Goal: Check status: Check status

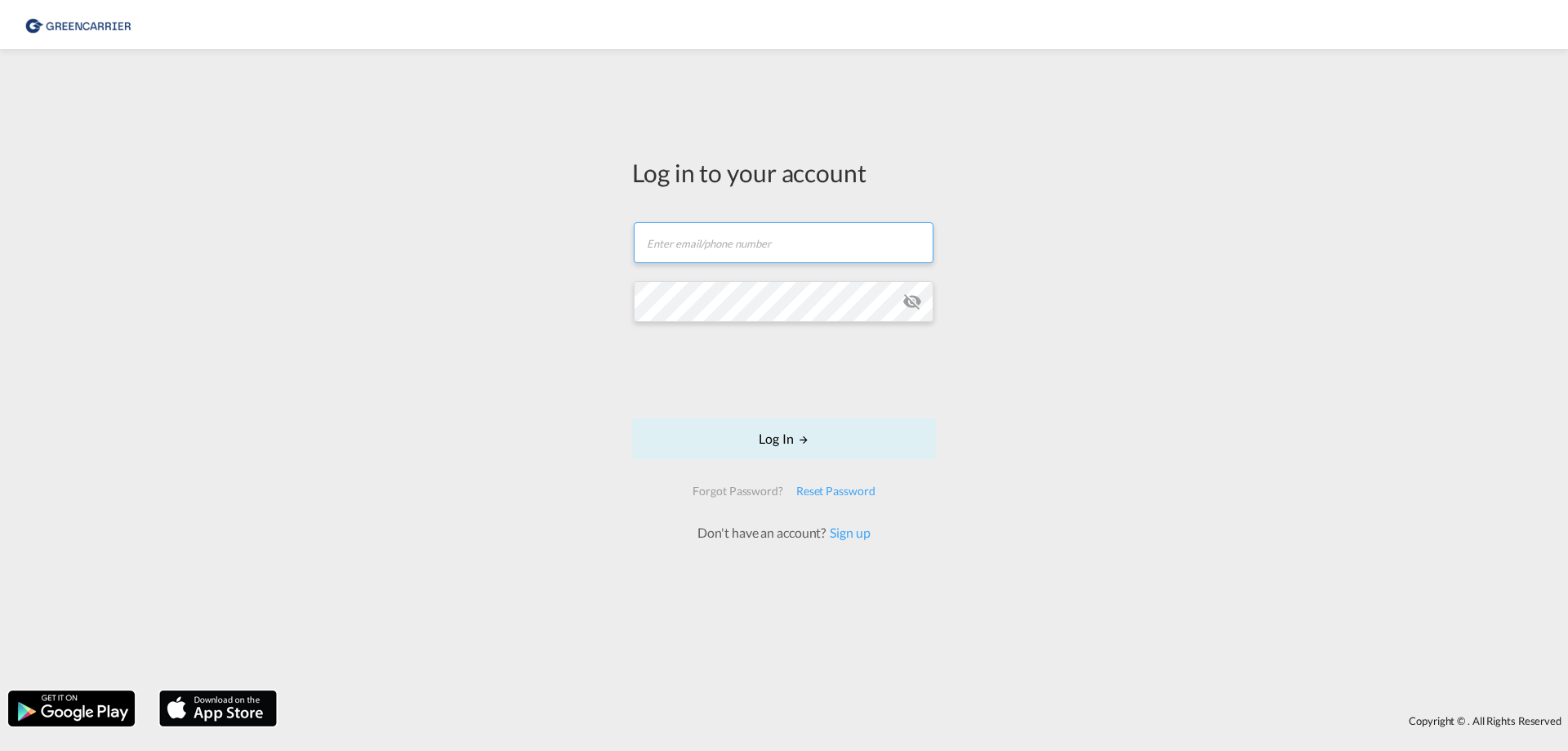
click at [796, 232] on input "text" at bounding box center [783, 242] width 300 height 41
type input "[EMAIL_ADDRESS][DOMAIN_NAME]"
click at [777, 434] on button "Log In" at bounding box center [783, 438] width 304 height 41
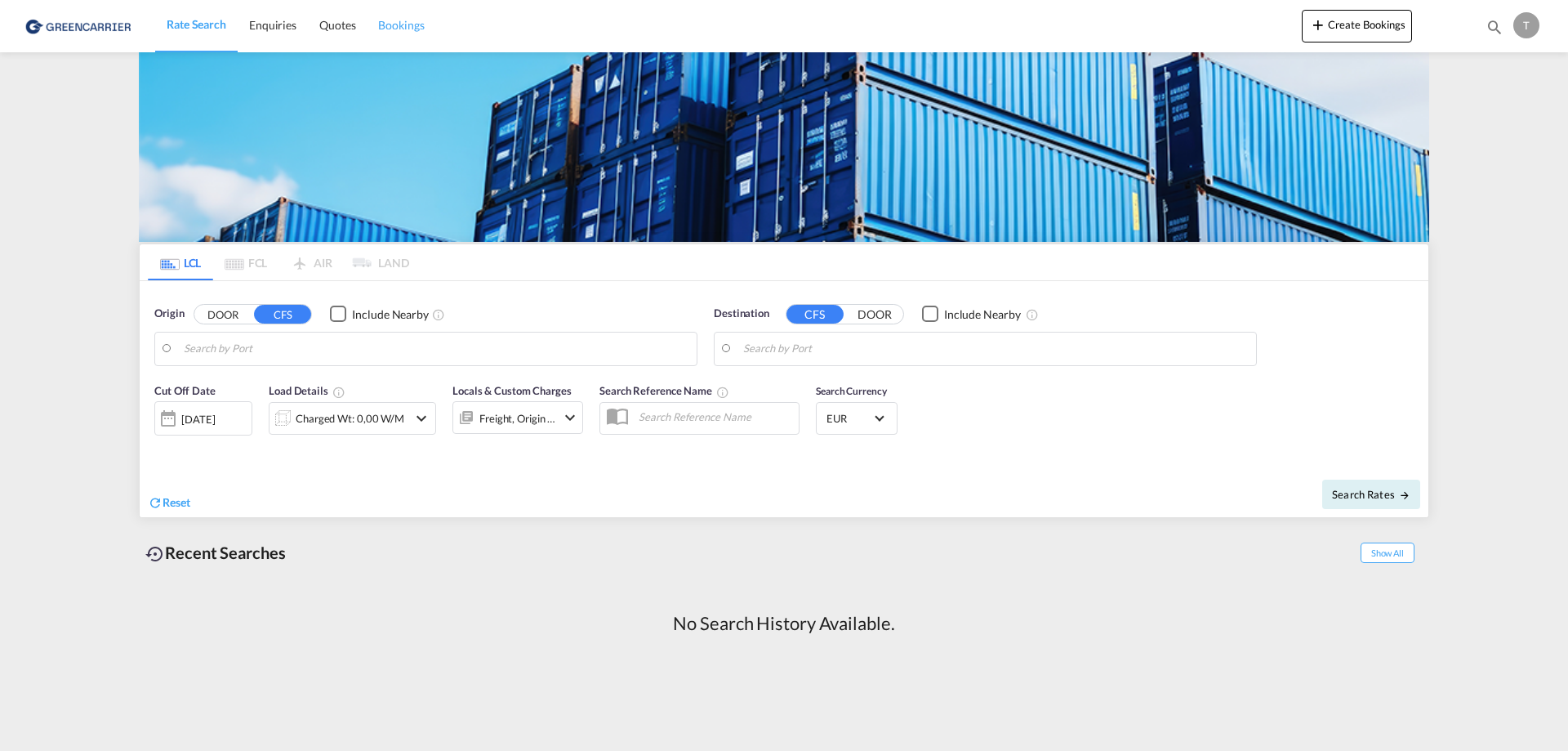
click at [390, 26] on span "Bookings" at bounding box center [401, 25] width 45 height 14
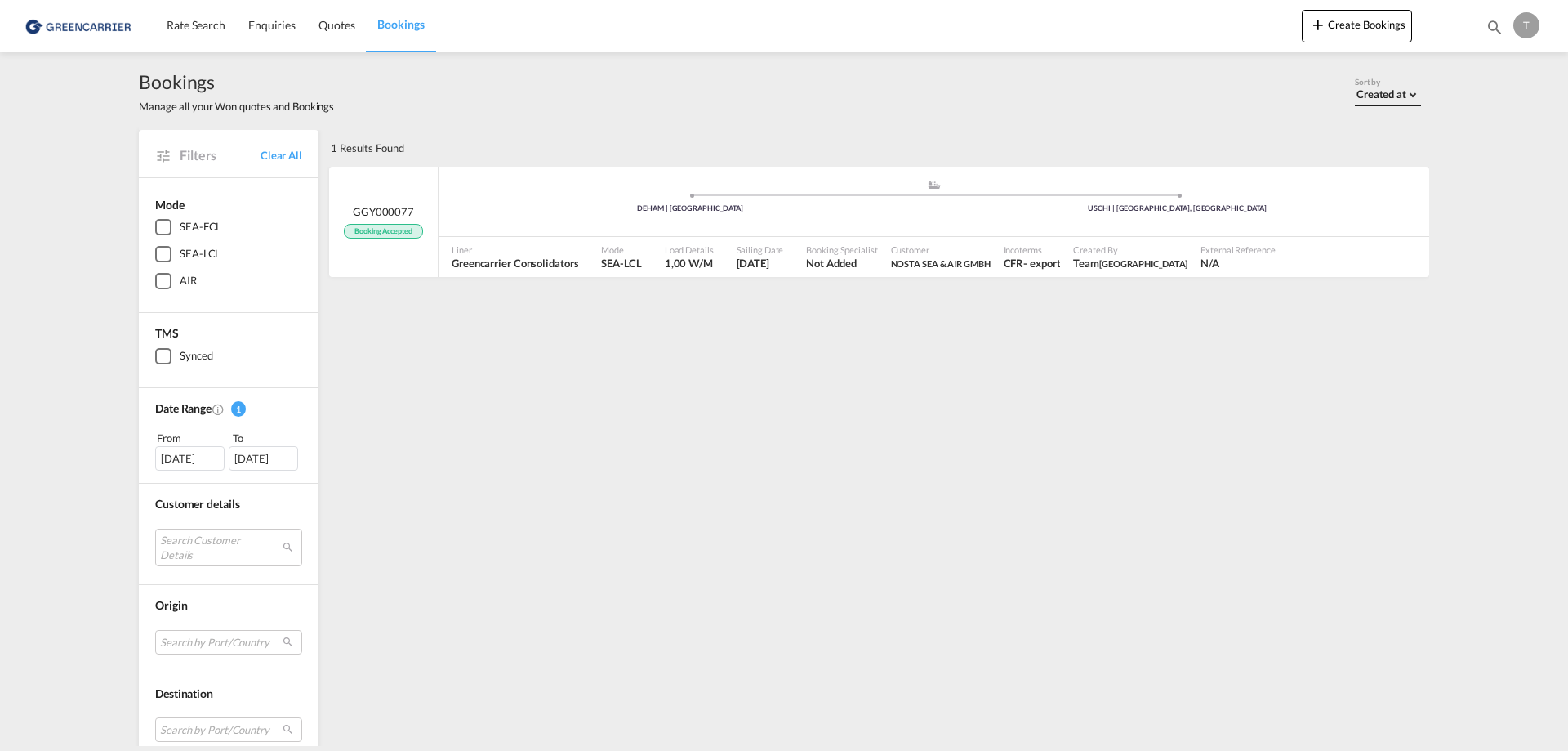
click at [1393, 96] on div "Created at" at bounding box center [1382, 94] width 50 height 13
click at [1412, 88] on md-option "Created at" at bounding box center [1392, 94] width 111 height 39
click at [503, 218] on div ".a{fill:#aaa8ad;} .a{fill:#aaa8ad;} DEHAM | [GEOGRAPHIC_DATA] USCHI | [GEOGRAPH…" at bounding box center [934, 203] width 991 height 49
click at [361, 141] on div "1 Results Found" at bounding box center [368, 148] width 74 height 36
click at [333, 29] on span "Quotes" at bounding box center [337, 25] width 36 height 14
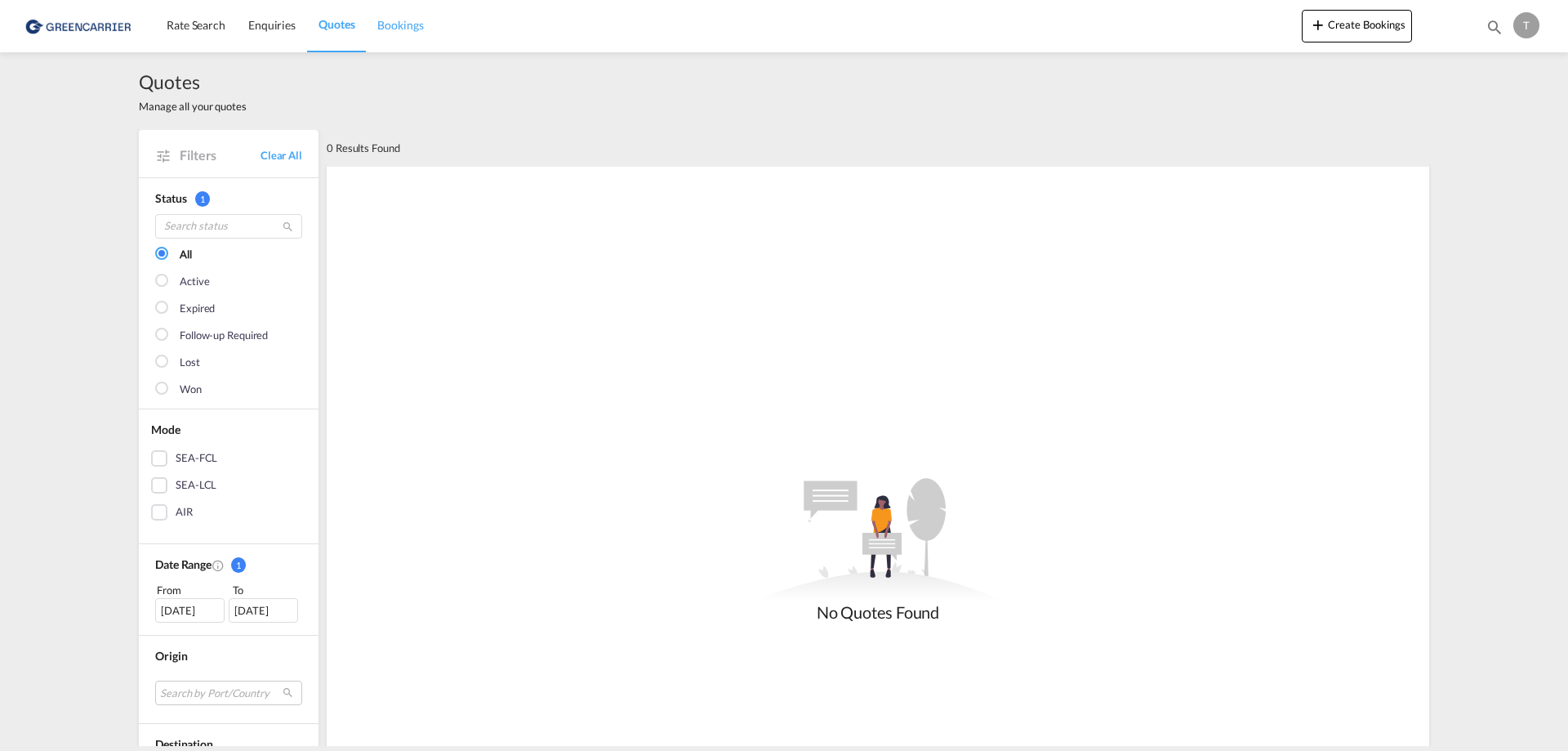
click at [398, 33] on span "Bookings" at bounding box center [400, 25] width 45 height 16
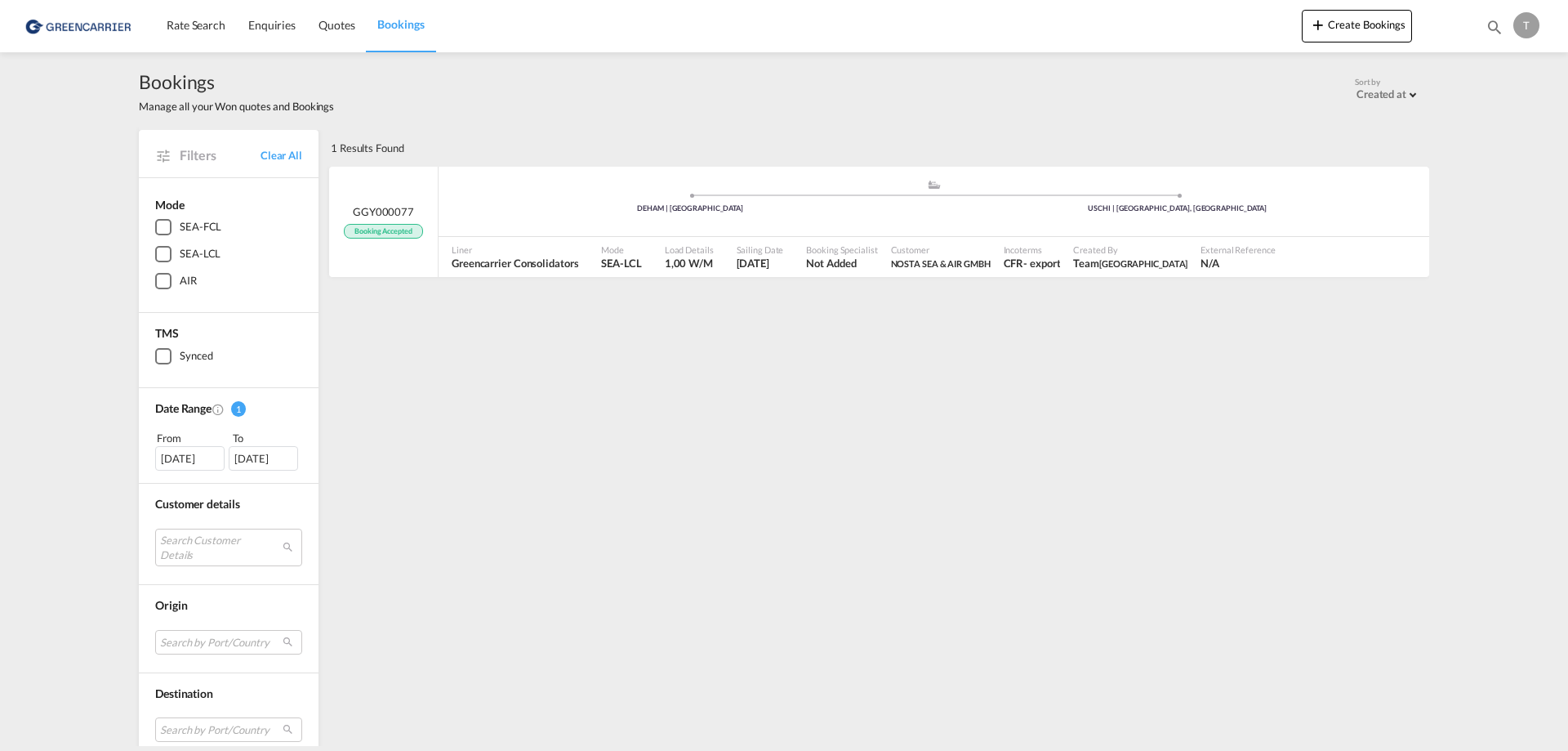
click at [1524, 15] on div "T" at bounding box center [1526, 26] width 26 height 26
click at [1522, 63] on button "My Profile" at bounding box center [1507, 72] width 106 height 33
click at [532, 190] on div ".a{fill:#aaa8ad;} .a{fill:#aaa8ad;} DEHAM | [GEOGRAPHIC_DATA] USCHI | [GEOGRAPH…" at bounding box center [934, 203] width 991 height 49
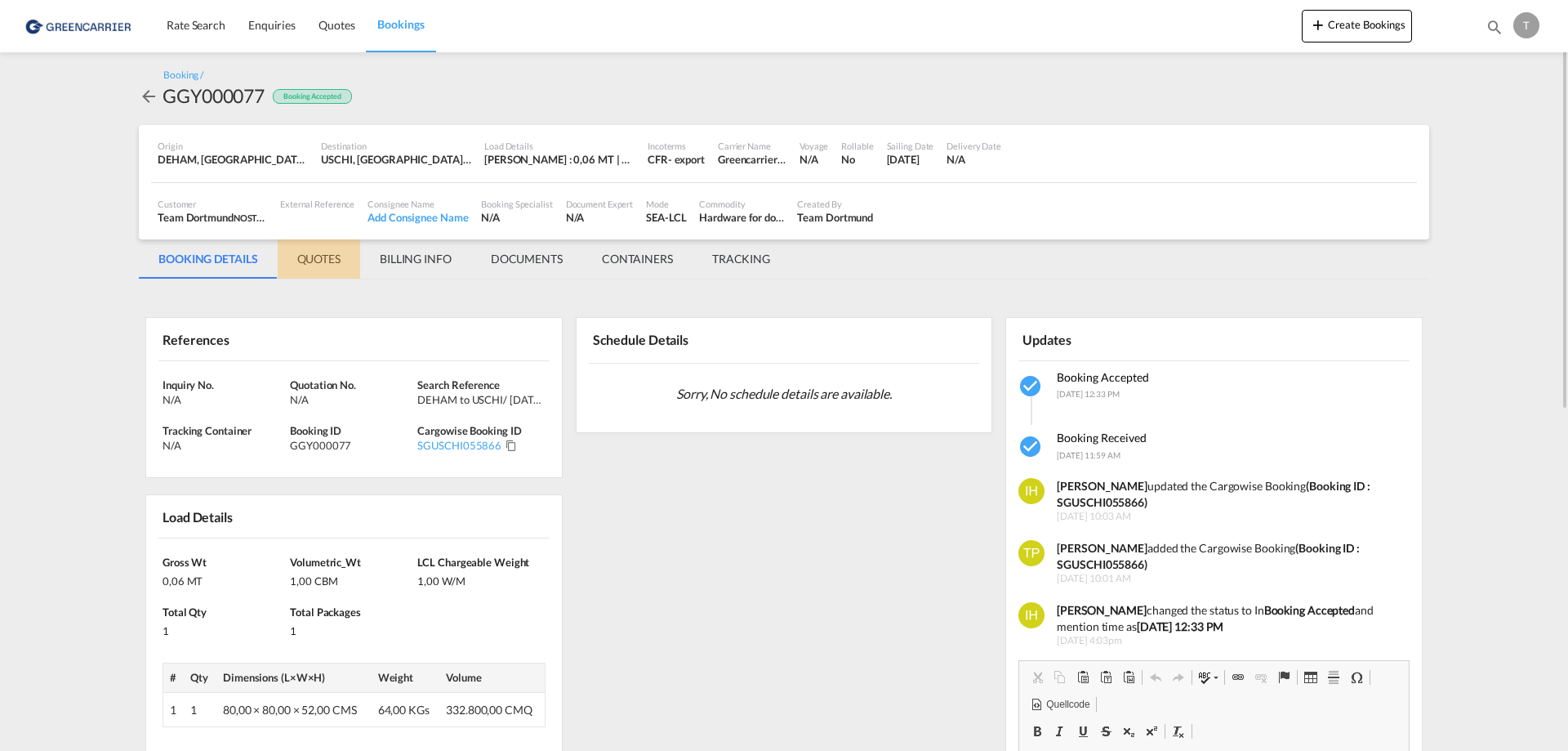
click at [313, 258] on md-tab-item "QUOTES" at bounding box center [319, 258] width 82 height 39
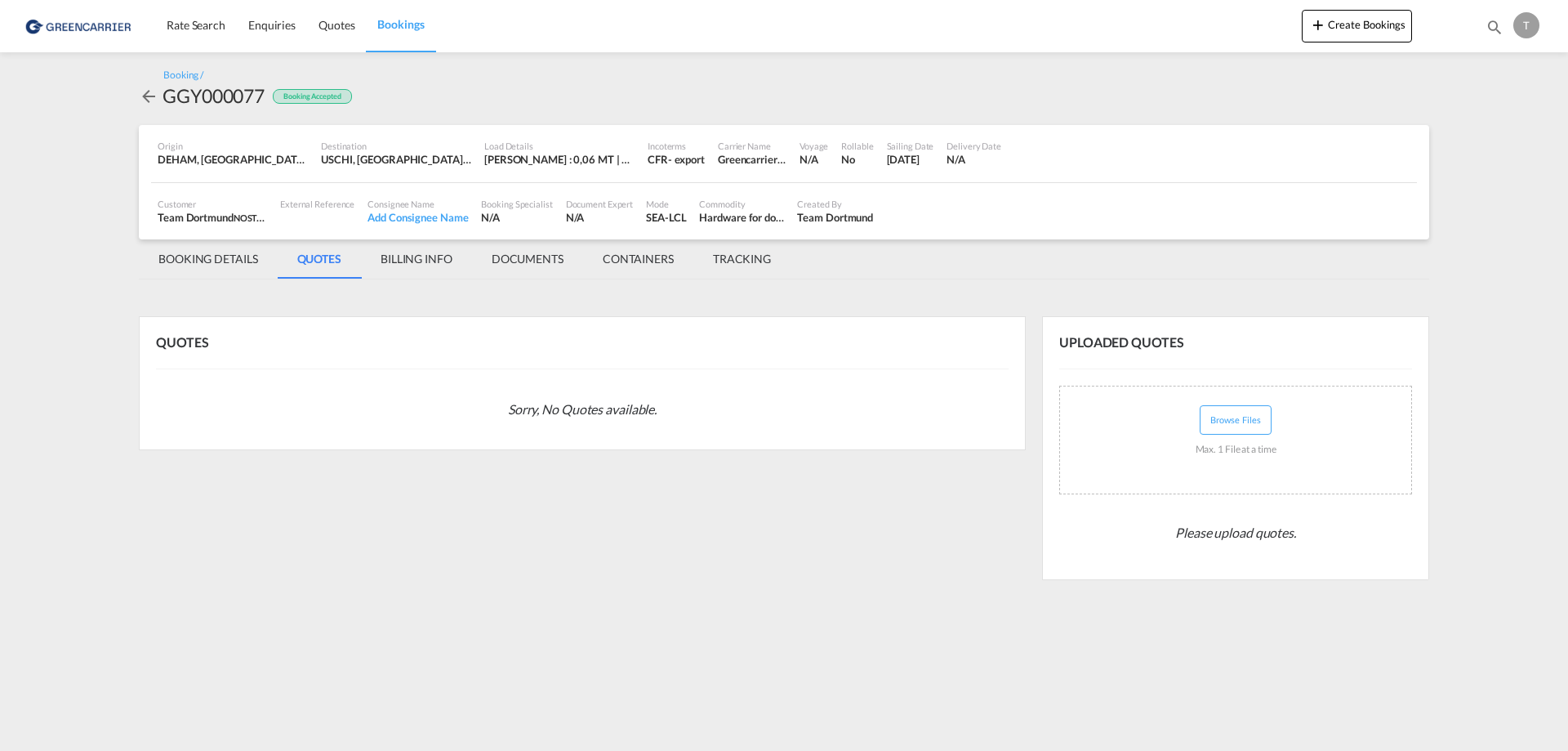
click at [396, 268] on md-tab-item "BILLING INFO" at bounding box center [416, 258] width 111 height 39
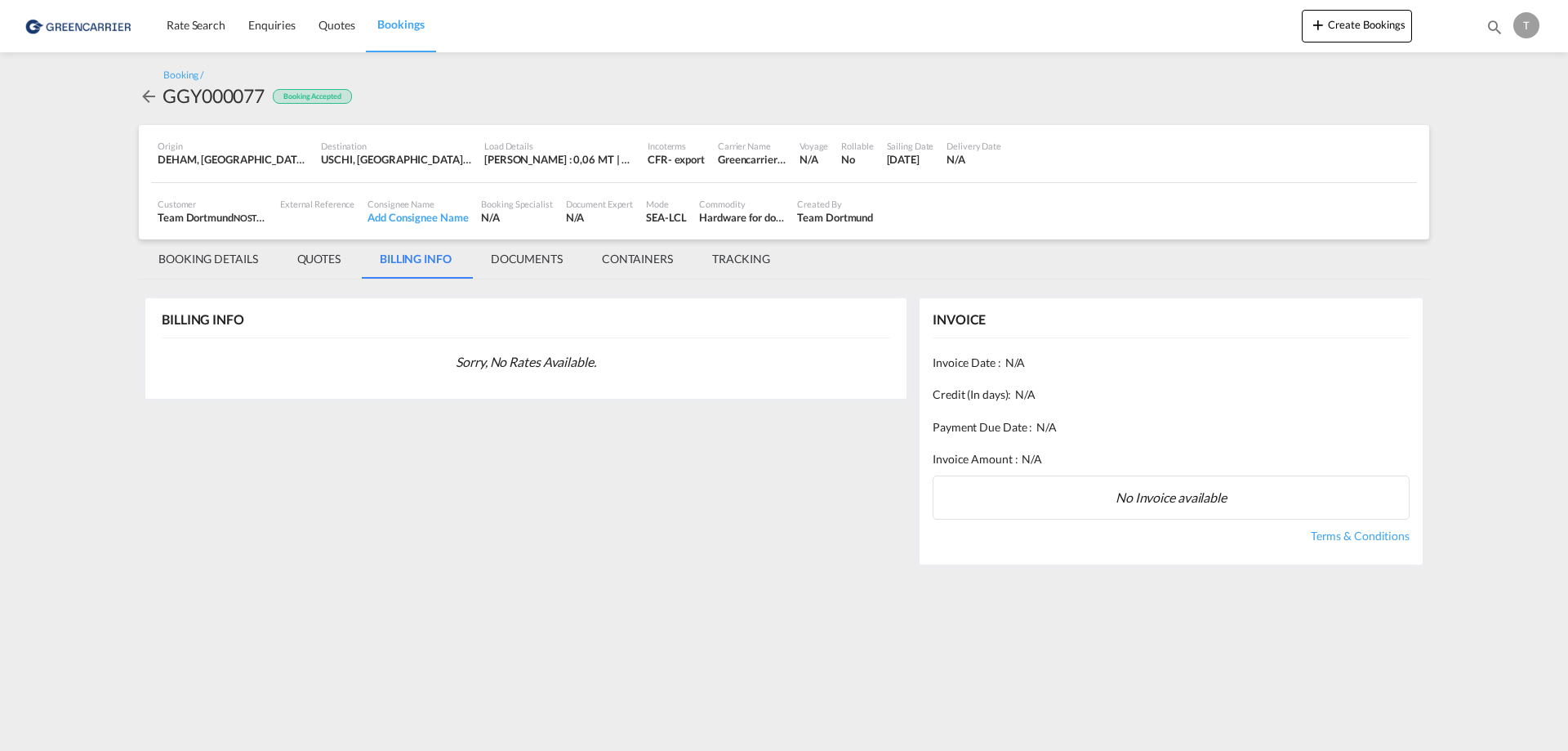
click at [575, 267] on md-tab-item "DOCUMENTS" at bounding box center [526, 258] width 111 height 39
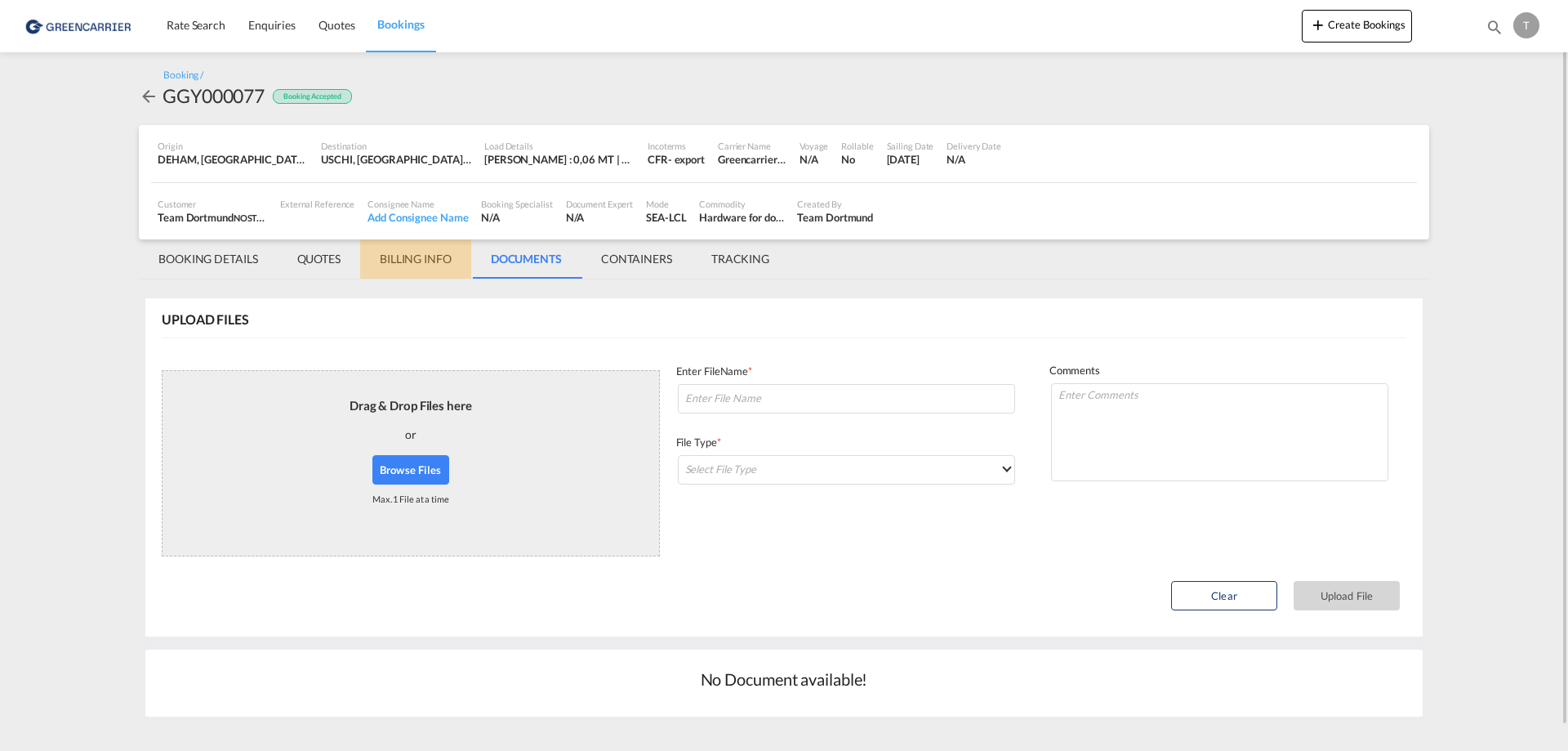
click at [440, 257] on md-tab-item "BILLING INFO" at bounding box center [415, 258] width 111 height 39
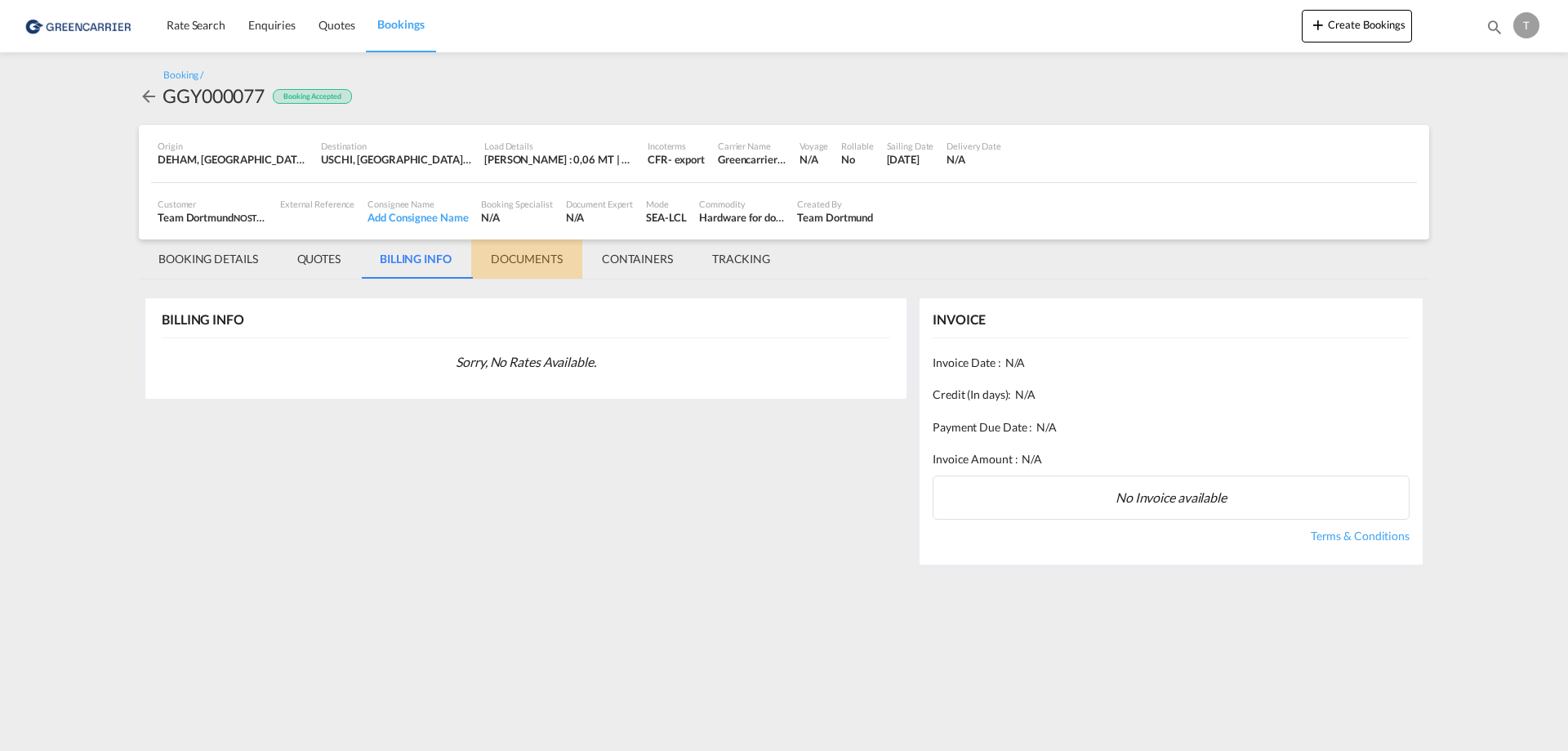
click at [525, 260] on md-tab-item "DOCUMENTS" at bounding box center [526, 258] width 111 height 39
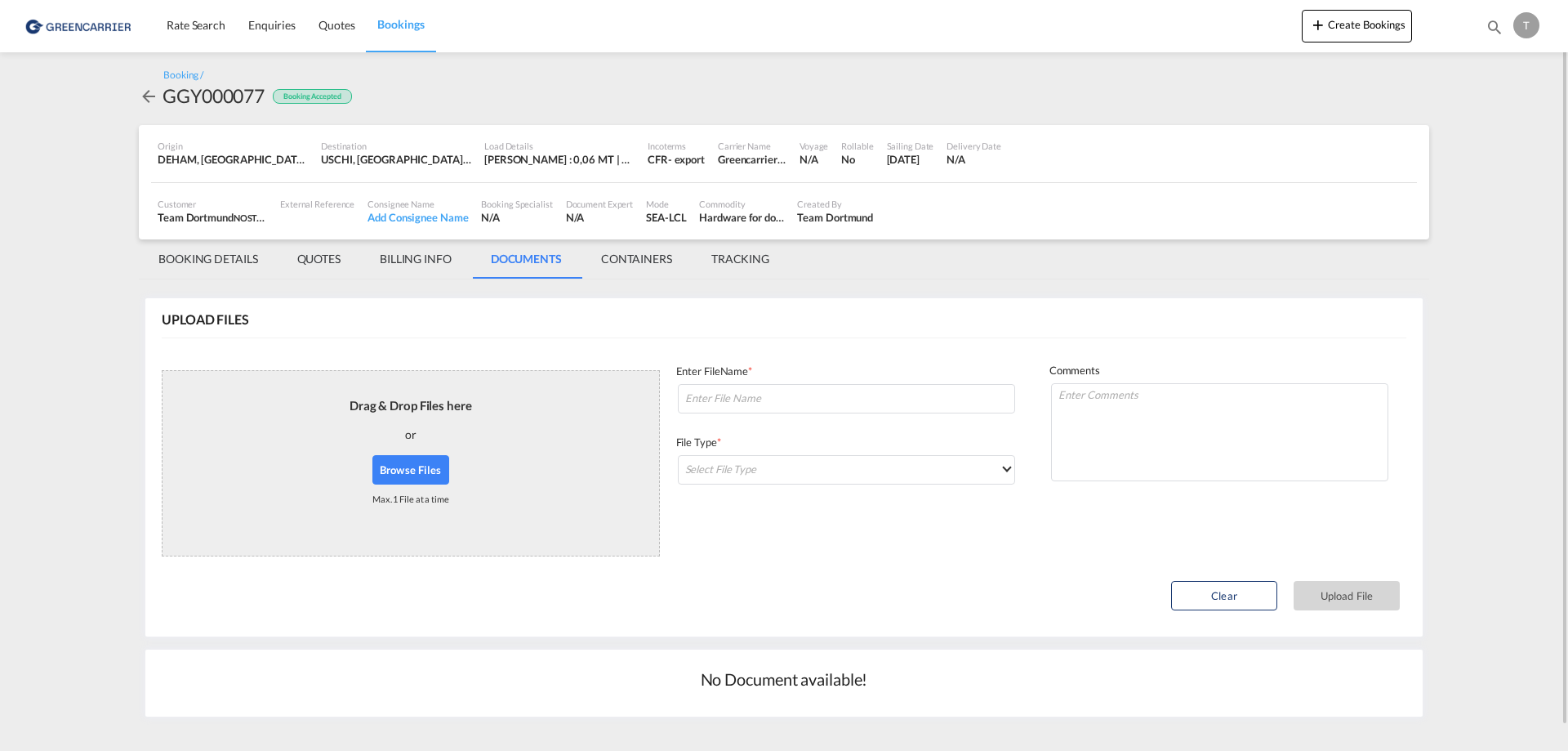
scroll to position [26, 0]
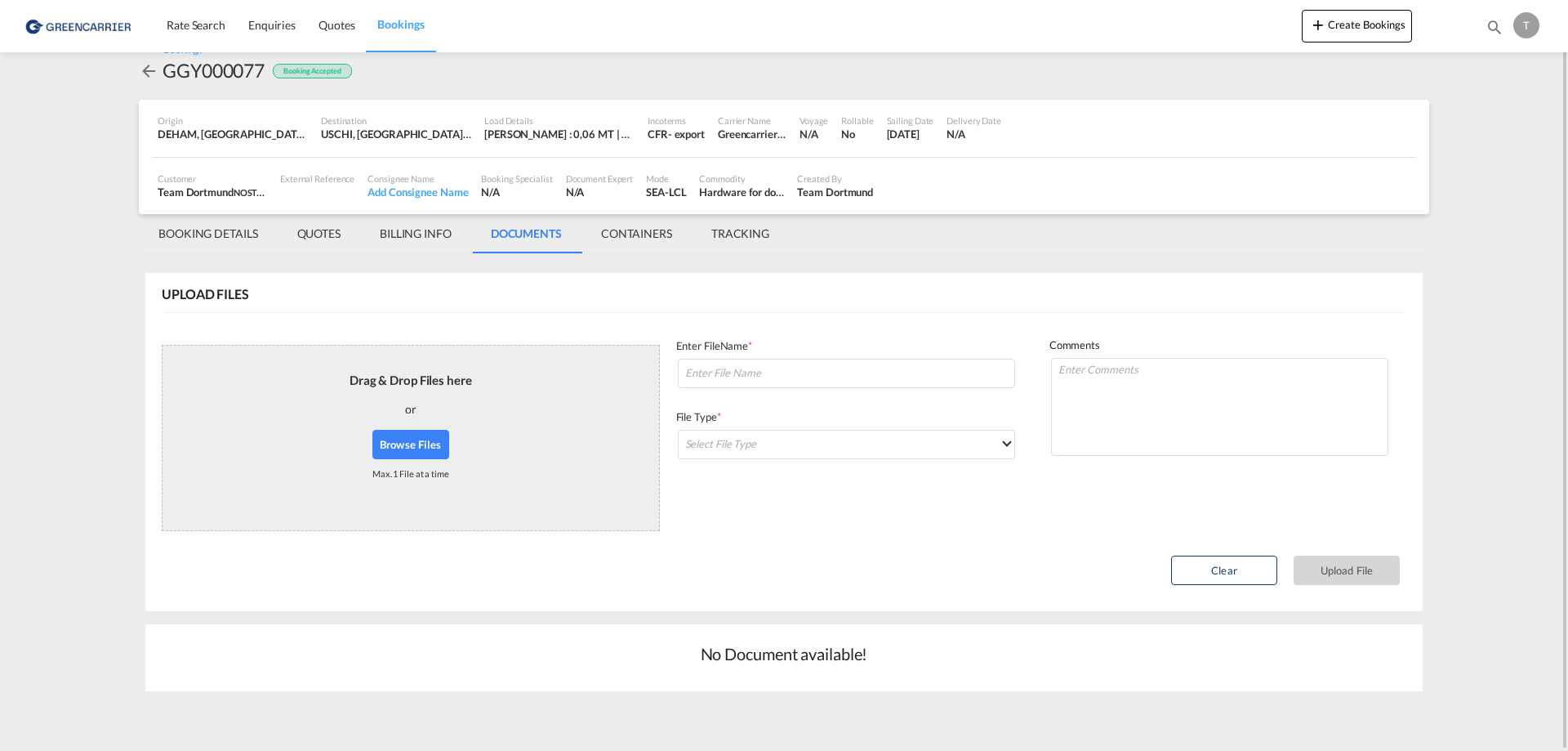
click at [676, 224] on md-tab-item "CONTAINERS" at bounding box center [636, 233] width 111 height 39
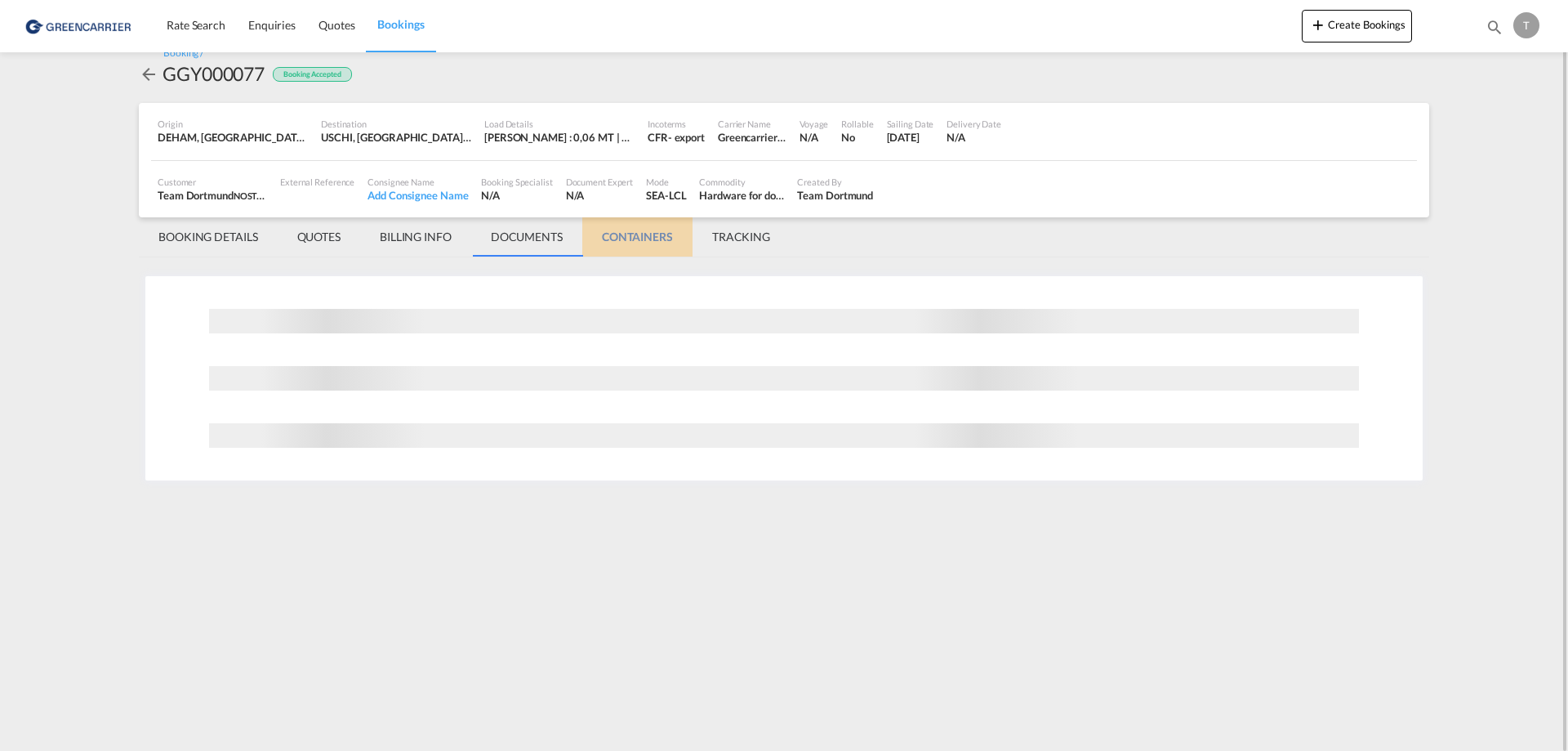
scroll to position [0, 0]
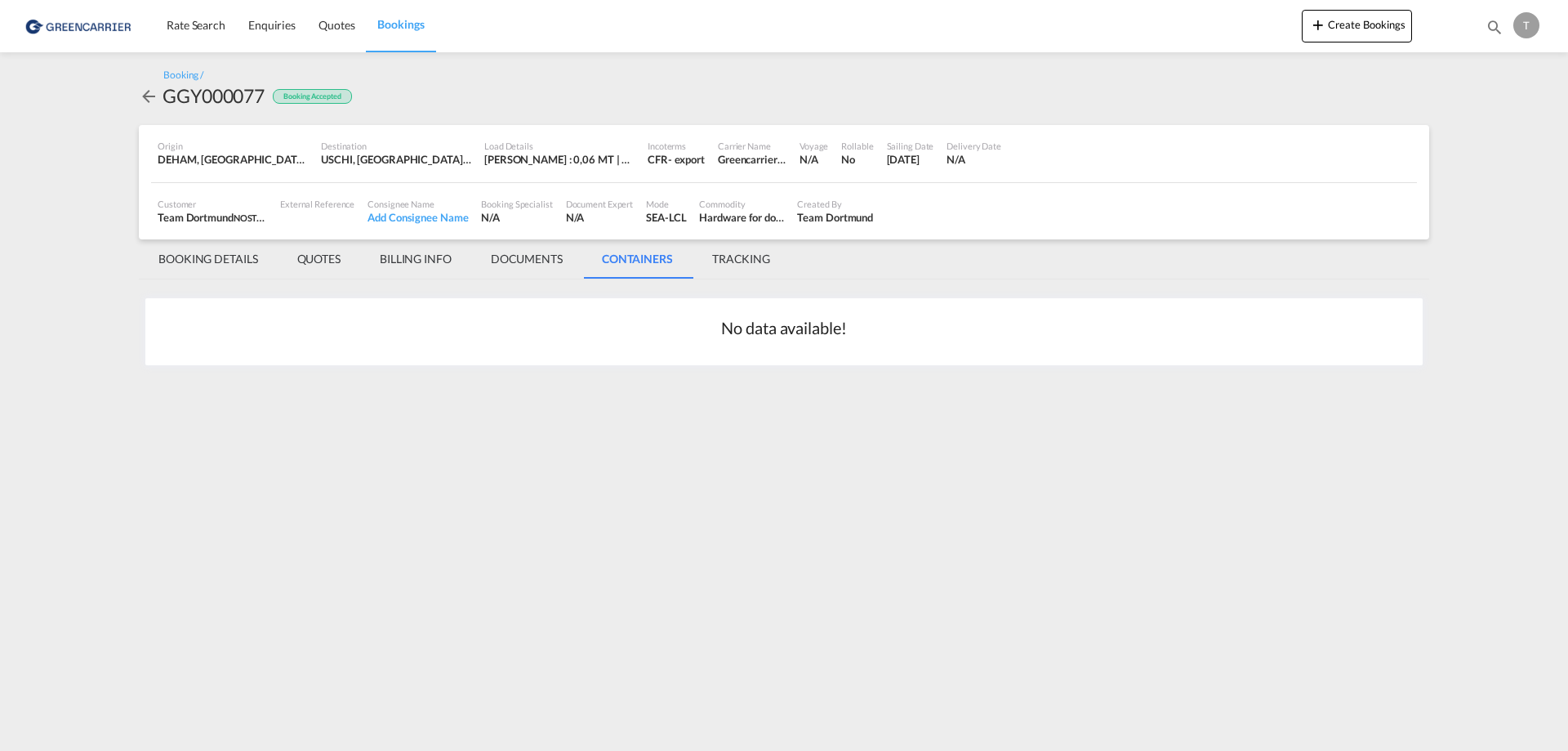
click at [716, 261] on md-tab-item "TRACKING" at bounding box center [740, 258] width 97 height 39
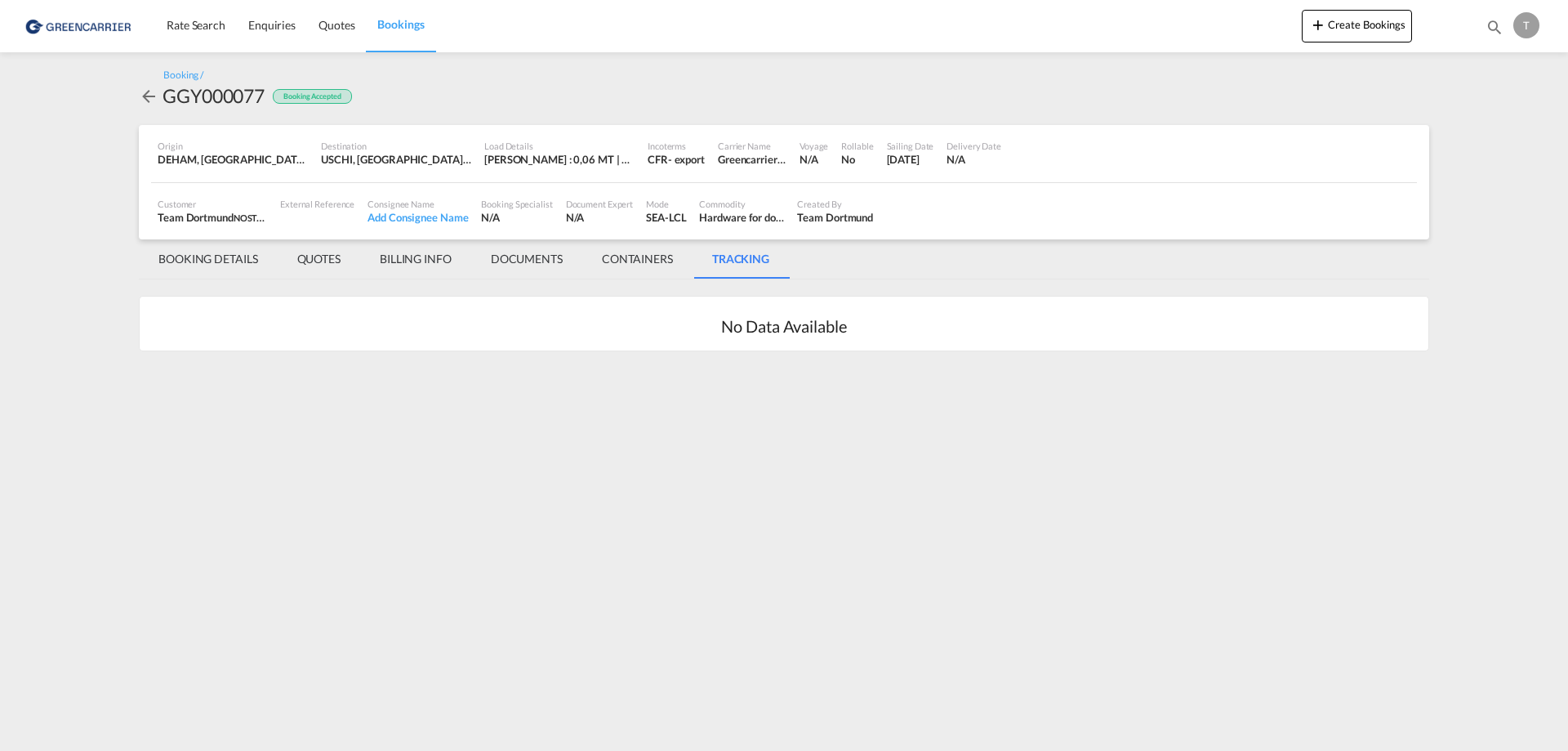
click at [215, 254] on md-tab-item "BOOKING DETAILS" at bounding box center [208, 258] width 139 height 39
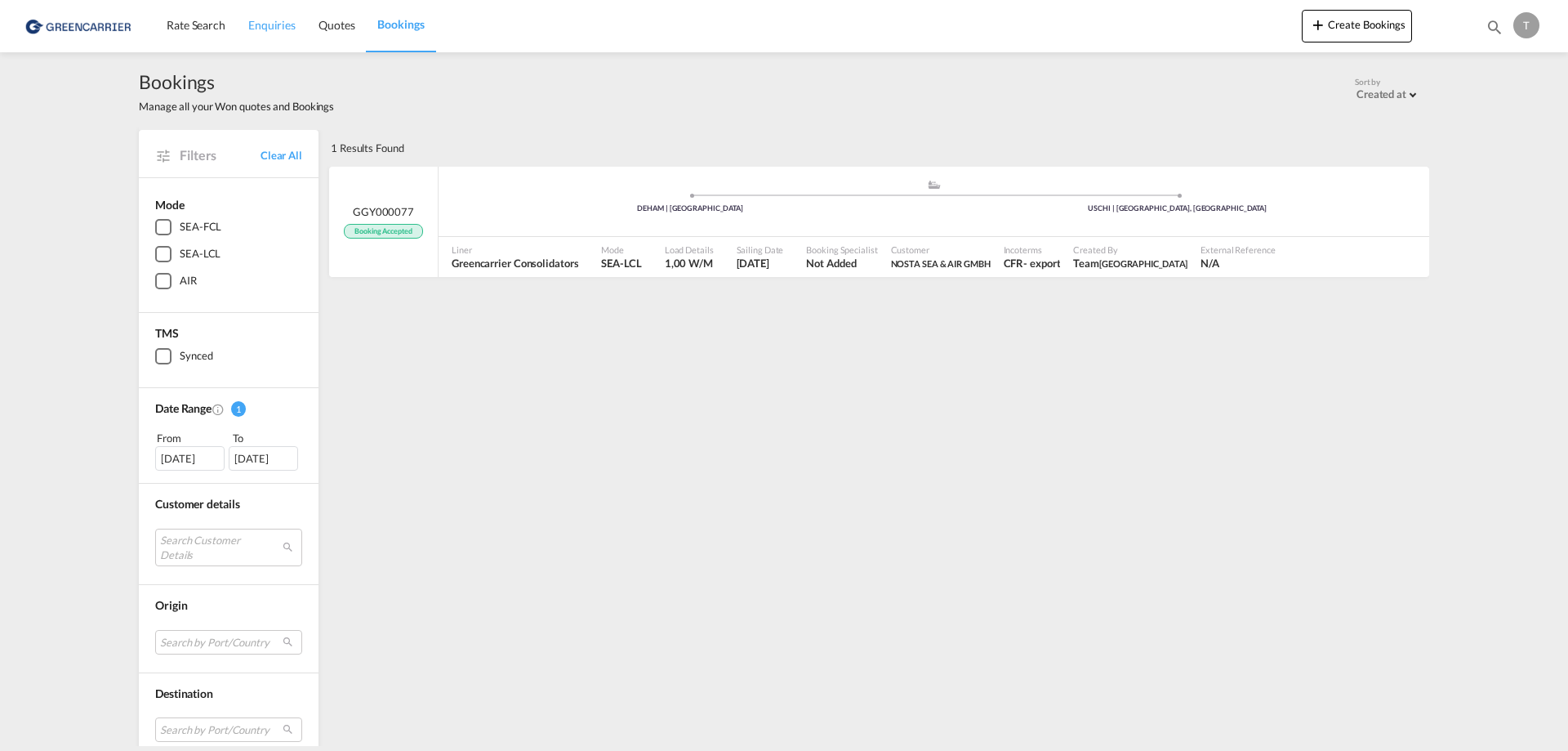
click at [267, 38] on link "Enquiries" at bounding box center [271, 26] width 70 height 53
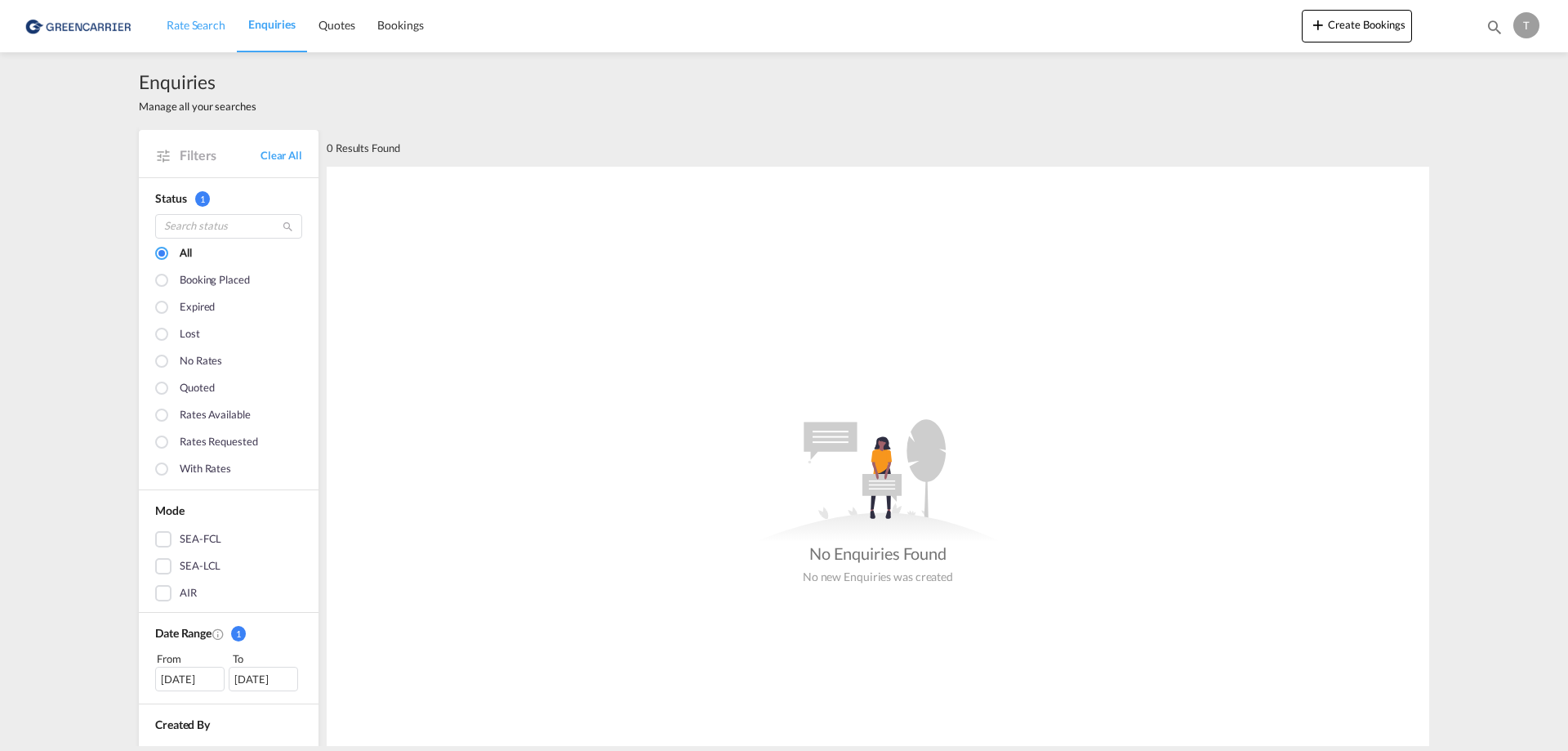
click at [194, 44] on link "Rate Search" at bounding box center [196, 26] width 81 height 53
